Goal: Browse casually

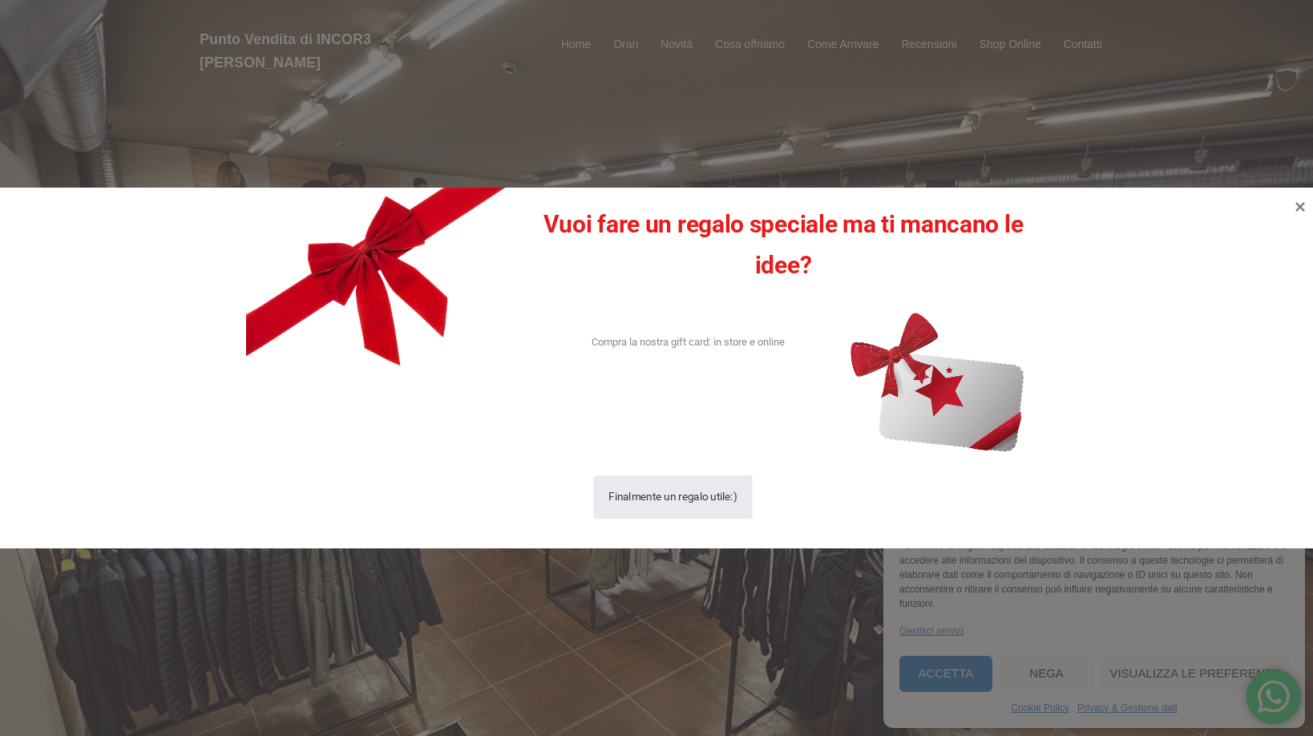
click at [647, 508] on div "Finalmente un regalo utile:)" at bounding box center [672, 497] width 129 height 44
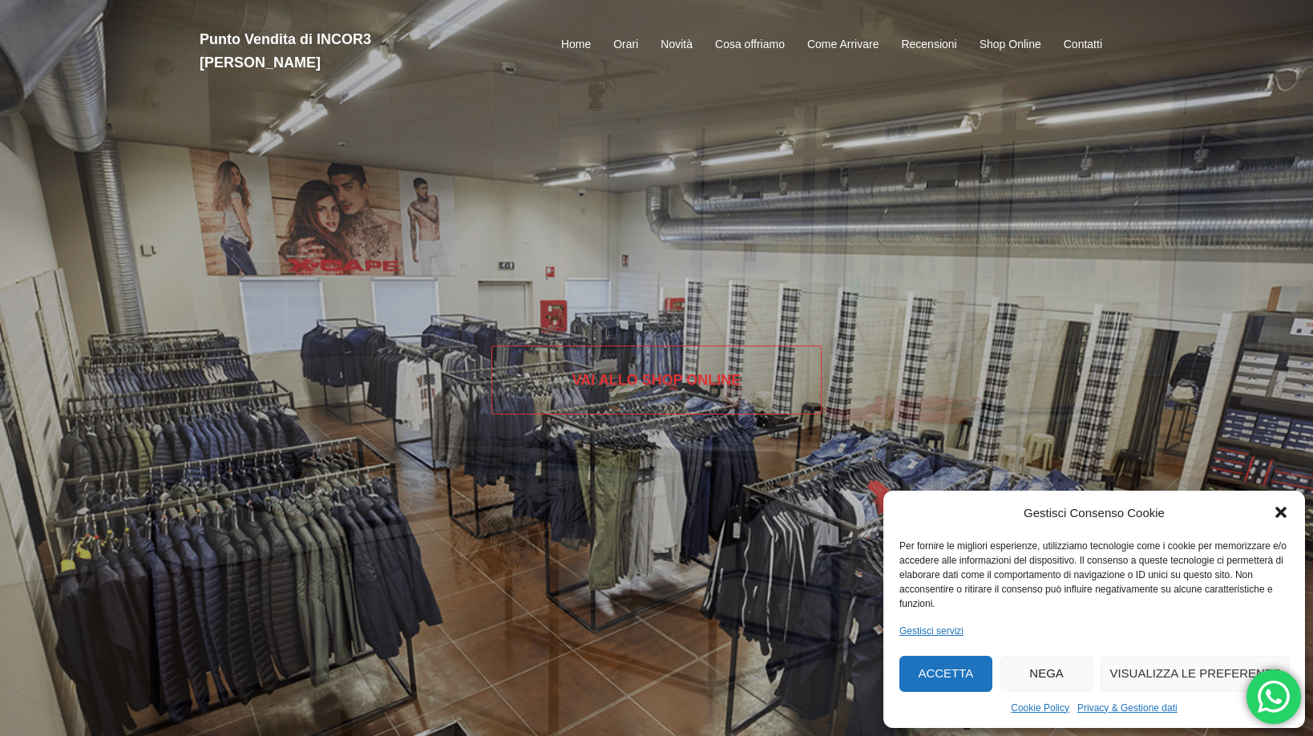
click at [594, 378] on link "Vai allo SHOP ONLINE" at bounding box center [656, 379] width 331 height 69
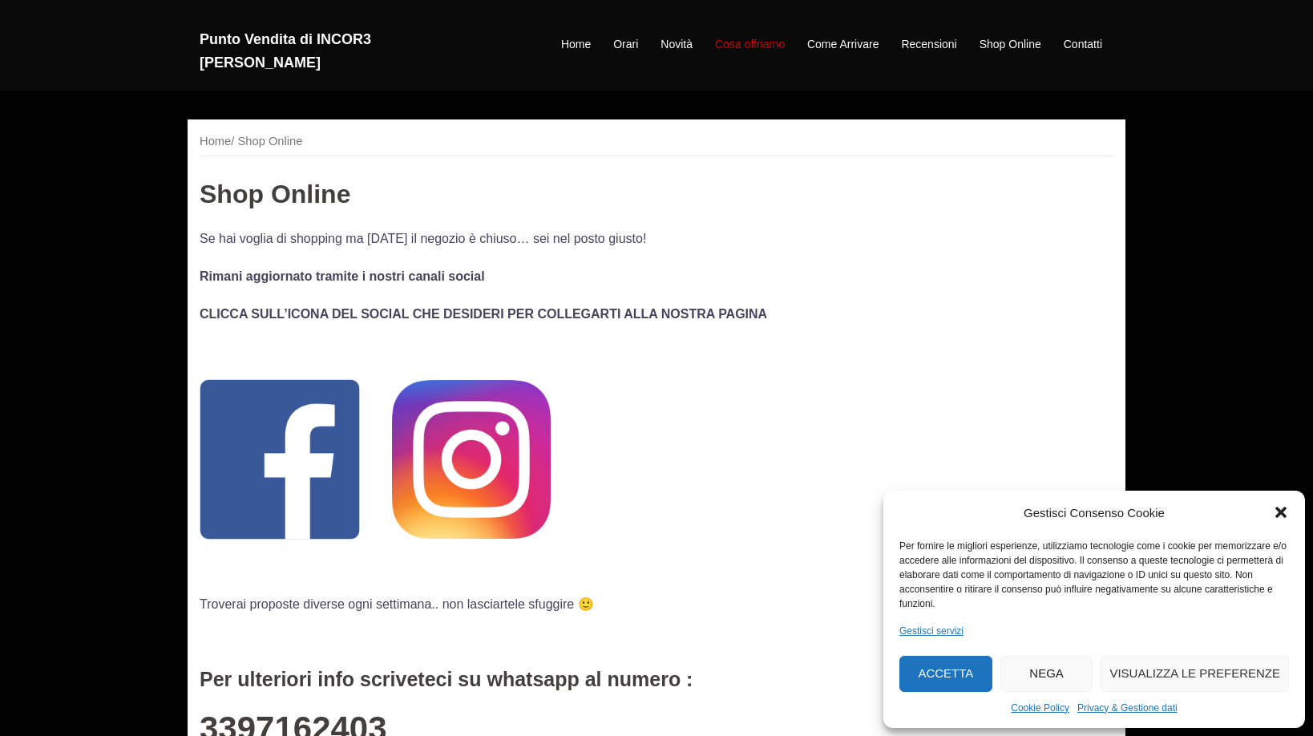
click at [742, 35] on link "Cosa offriamo" at bounding box center [750, 44] width 70 height 19
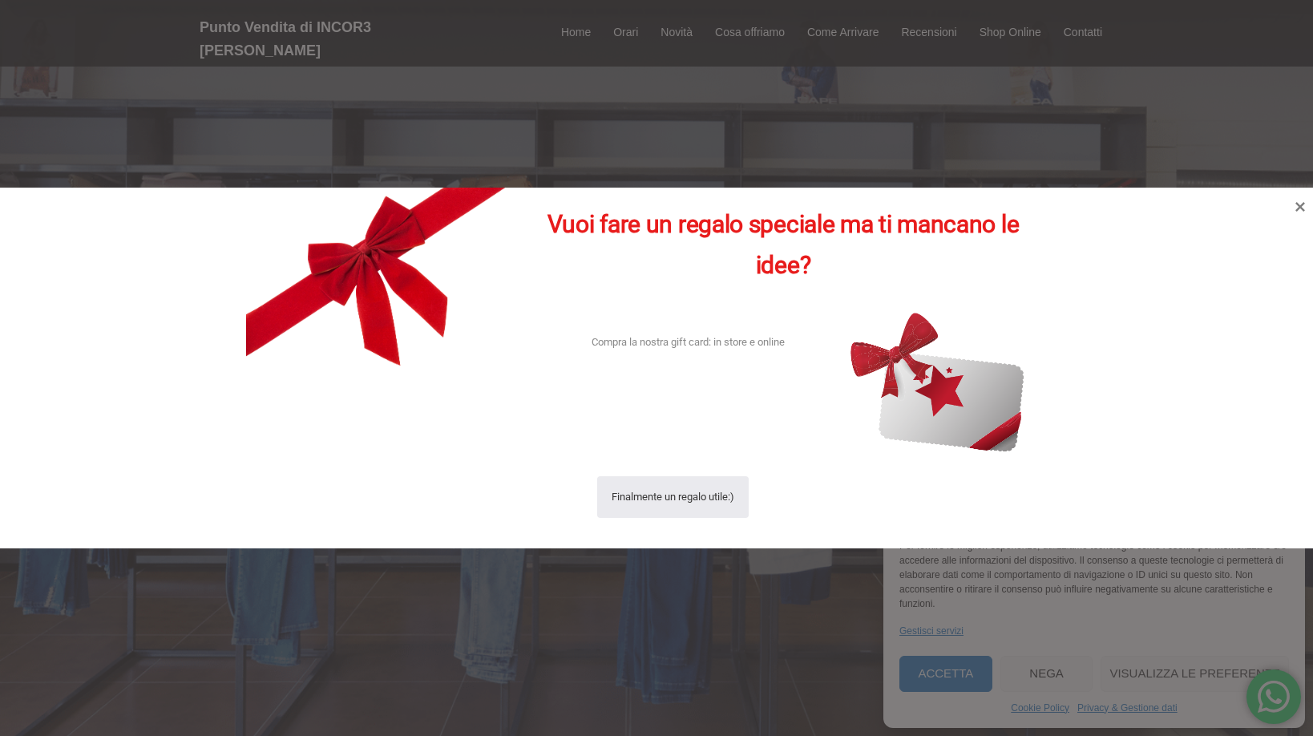
scroll to position [1893, 0]
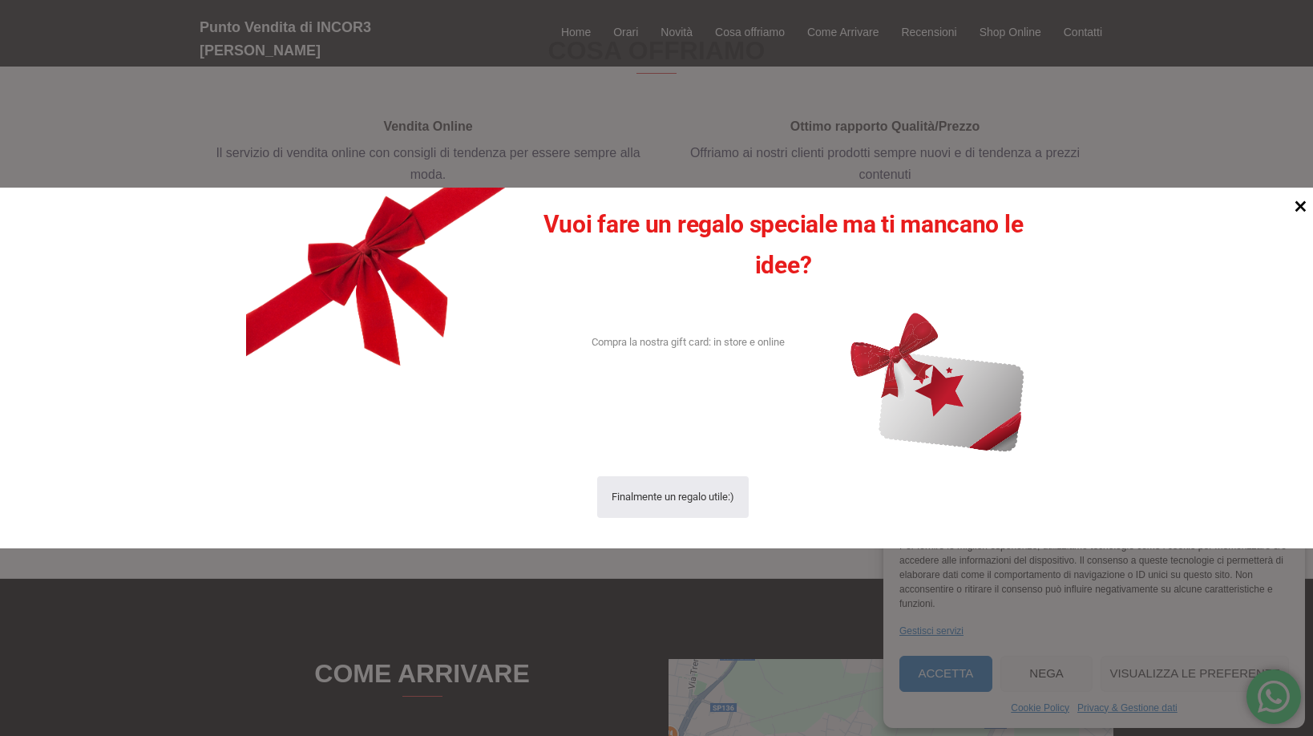
click at [1293, 204] on icon at bounding box center [1301, 207] width 22 height 22
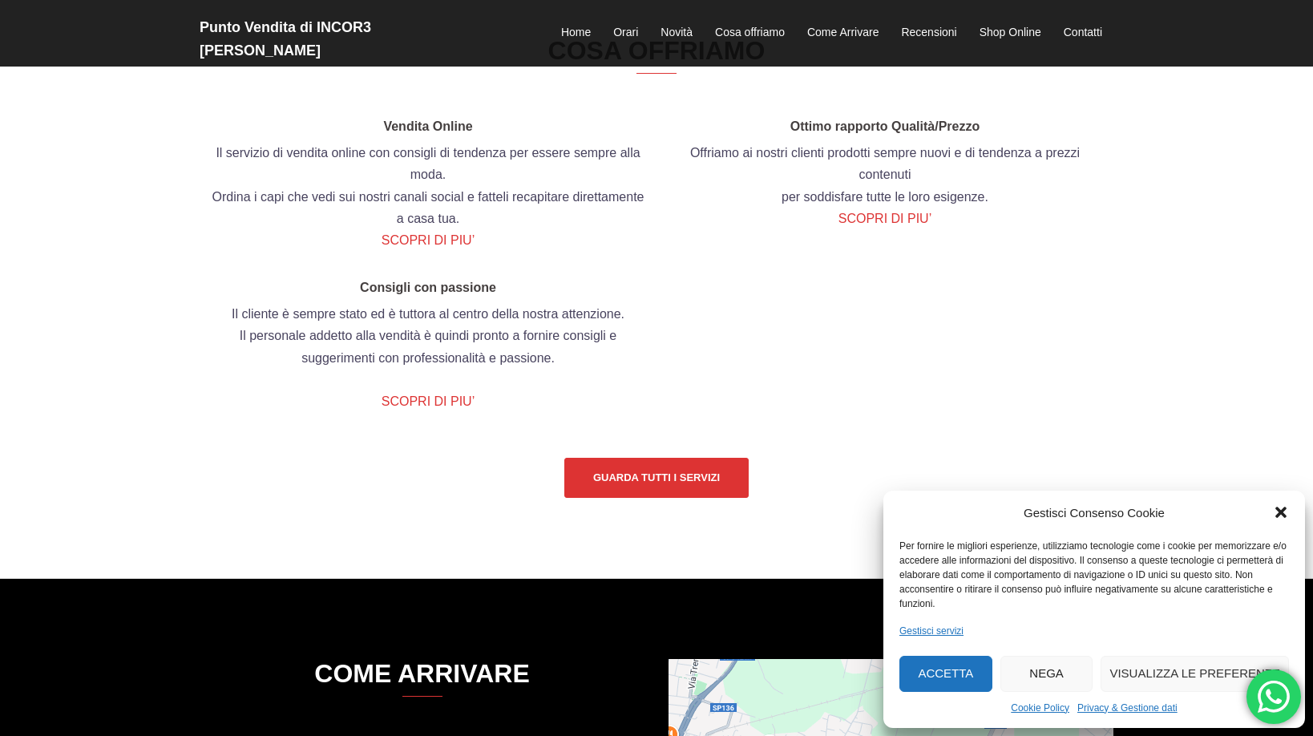
click at [934, 677] on button "Accetta" at bounding box center [945, 674] width 93 height 36
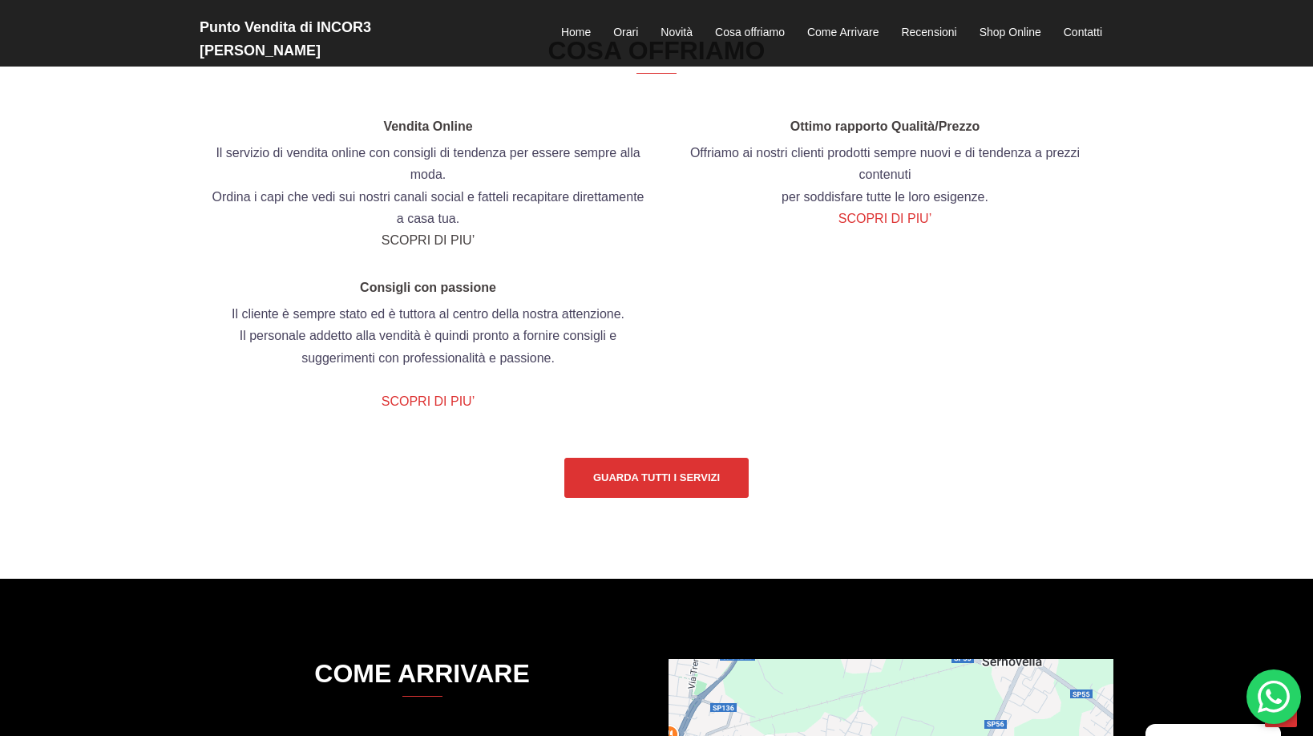
click at [421, 247] on link "SCOPRI DI PIU’" at bounding box center [428, 240] width 93 height 14
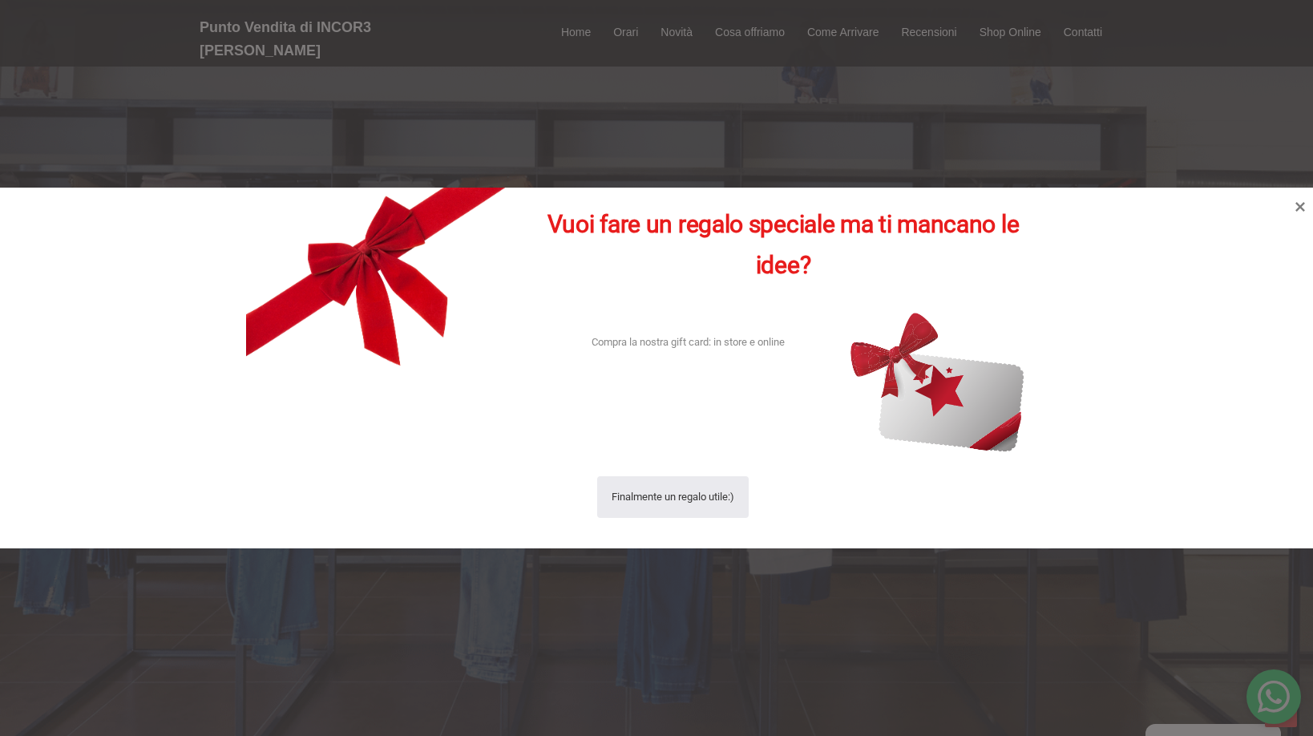
scroll to position [1893, 0]
